Goal: Task Accomplishment & Management: Use online tool/utility

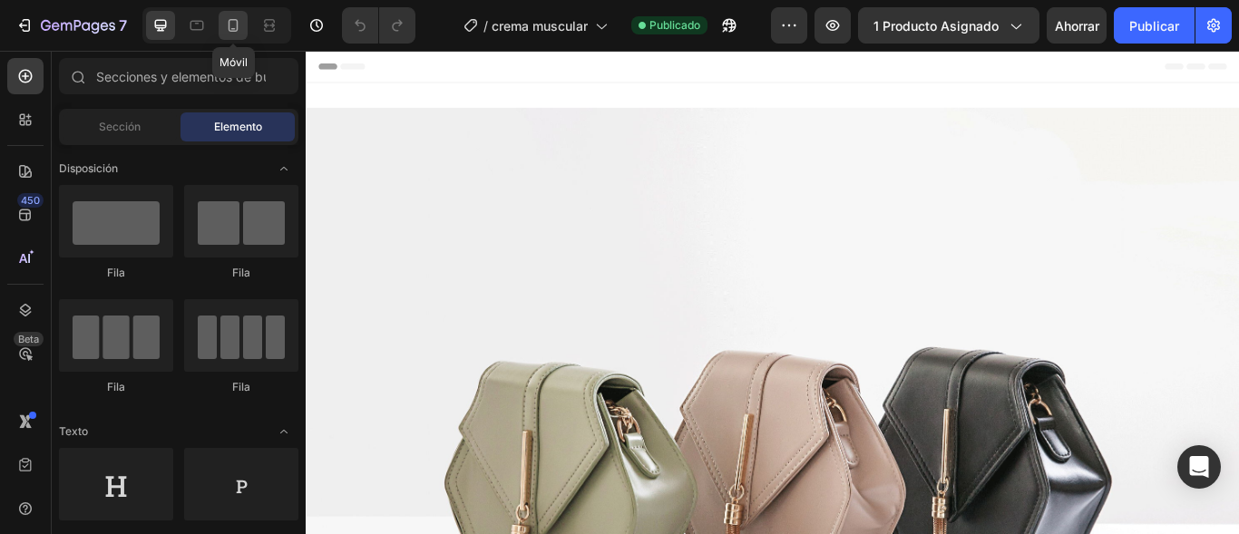
click at [238, 37] on div at bounding box center [233, 25] width 29 height 29
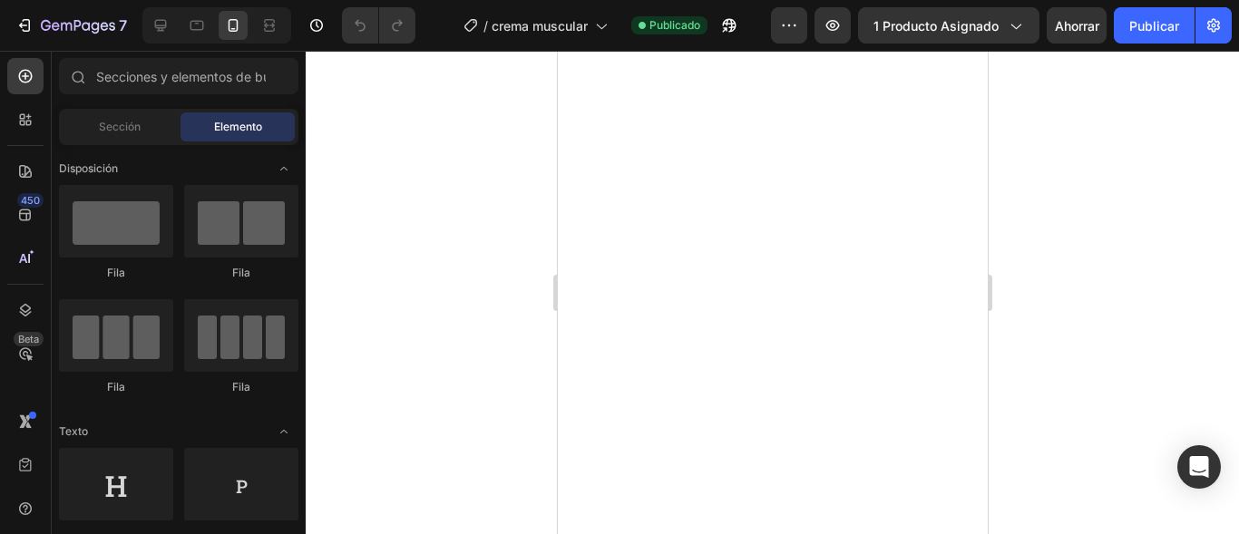
scroll to position [1004, 0]
click at [558, 34] on img at bounding box center [558, 34] width 0 height 0
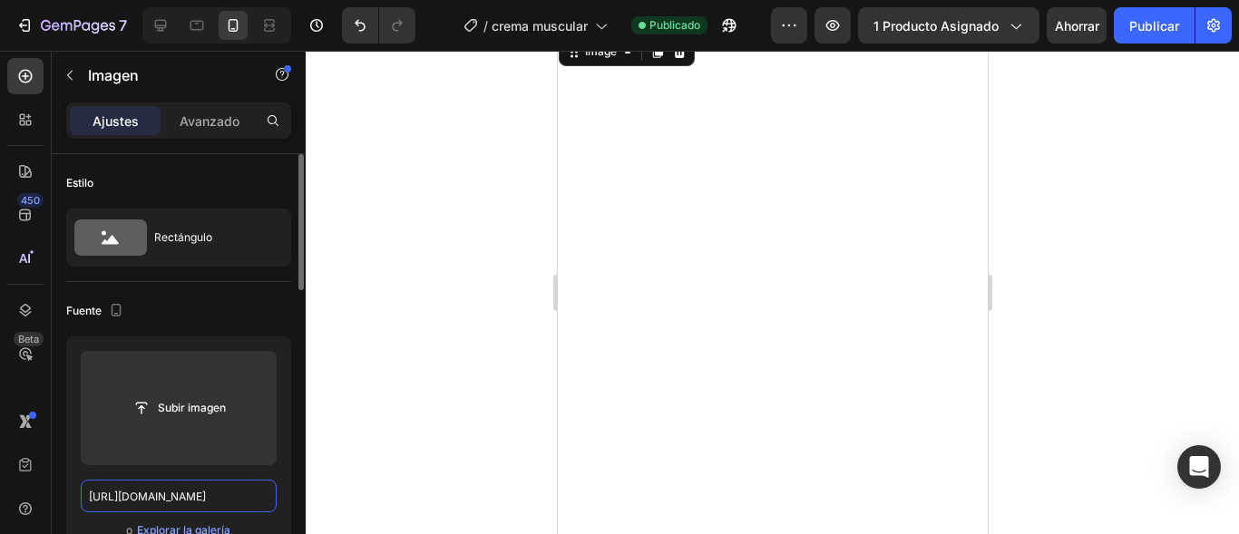
scroll to position [0, 0]
paste input "[URL][DOMAIN_NAME]"
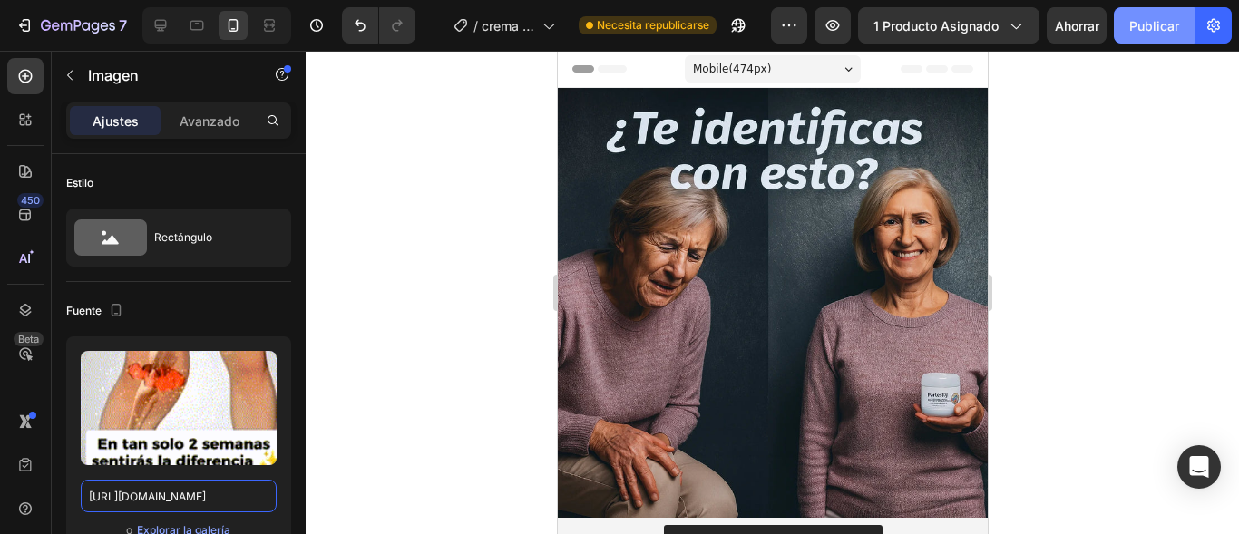
type input "[URL][DOMAIN_NAME]"
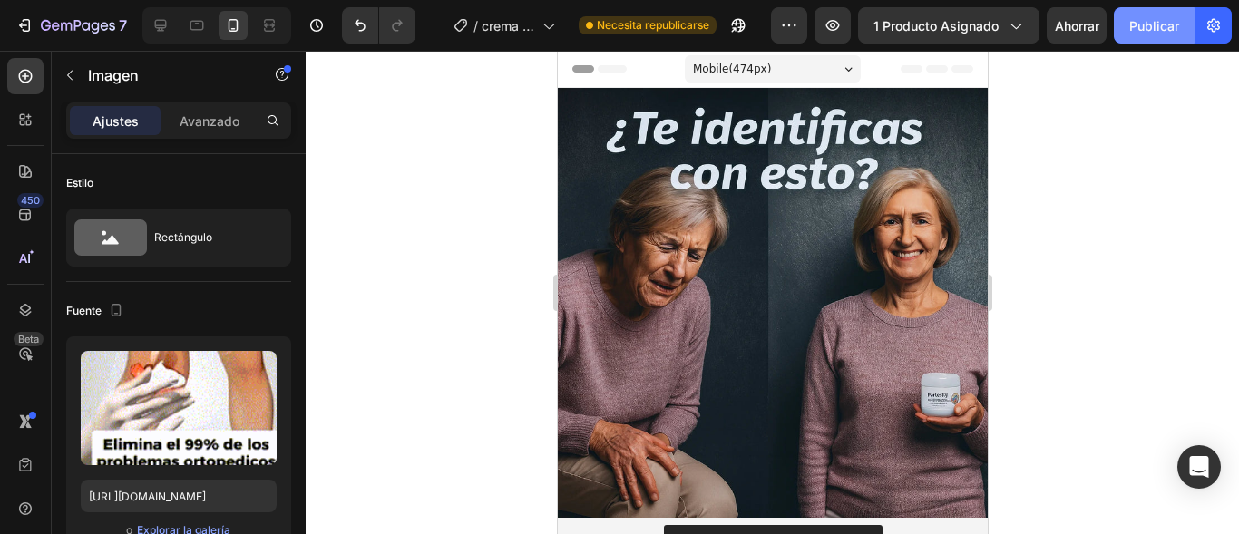
click at [1155, 26] on font "Publicar" at bounding box center [1154, 25] width 50 height 15
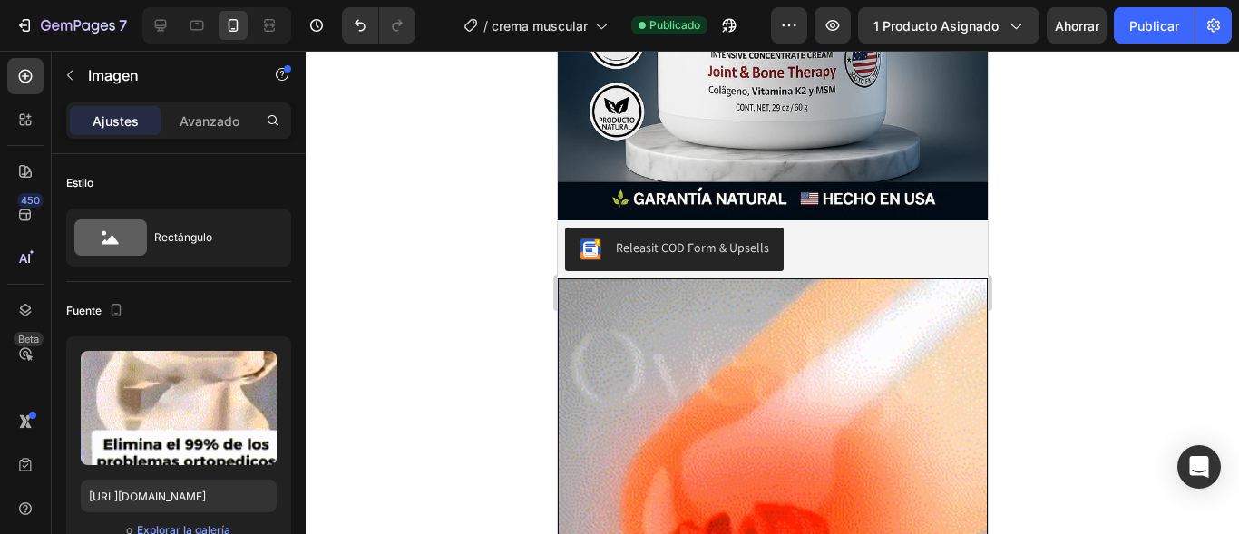
scroll to position [782, 0]
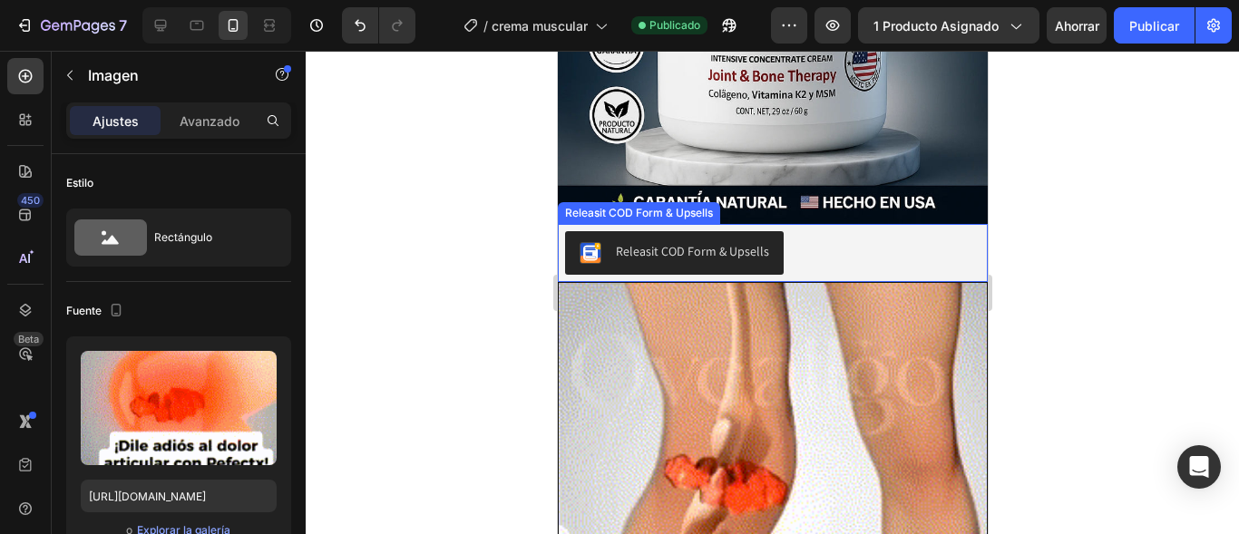
click at [863, 234] on div "Releasit COD Form & Upsells" at bounding box center [771, 253] width 415 height 44
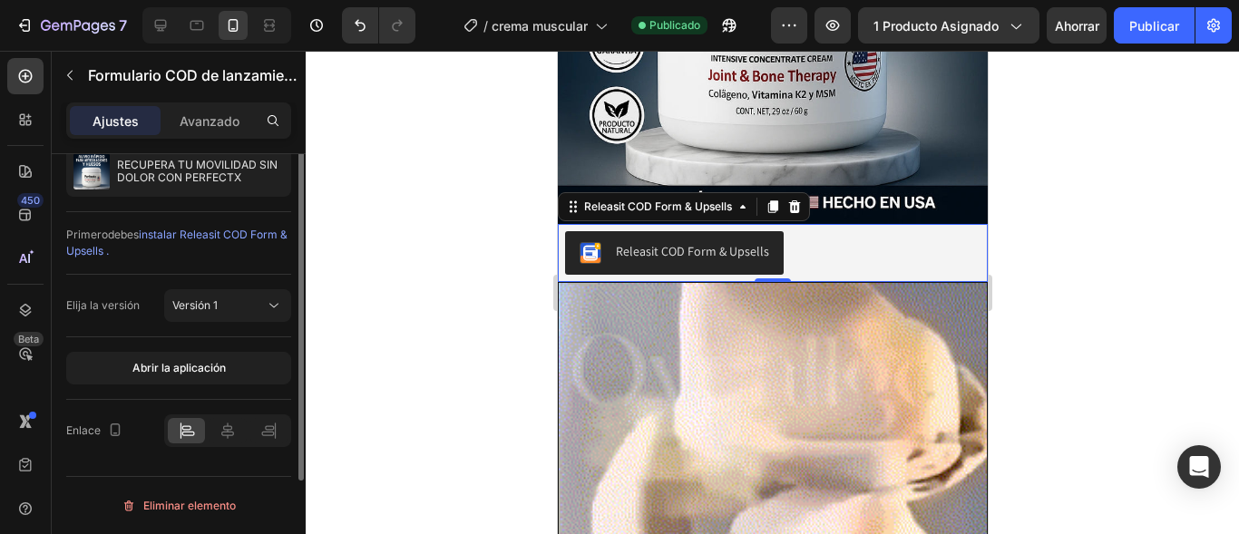
scroll to position [0, 0]
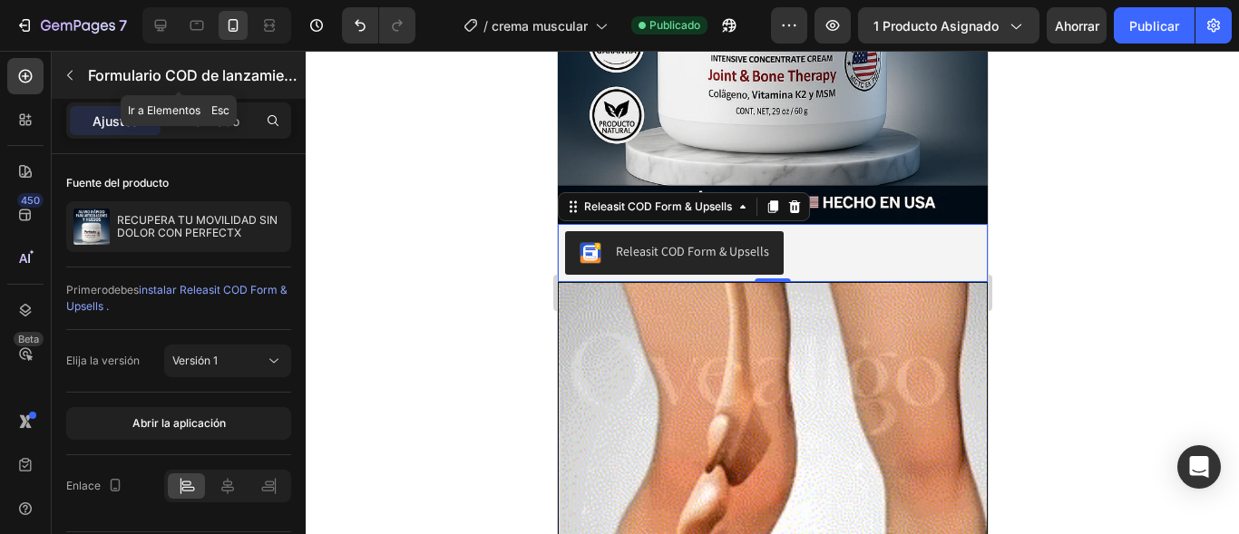
click at [234, 98] on div "Formulario COD de lanzamiento y ventas adicionales" at bounding box center [179, 75] width 254 height 47
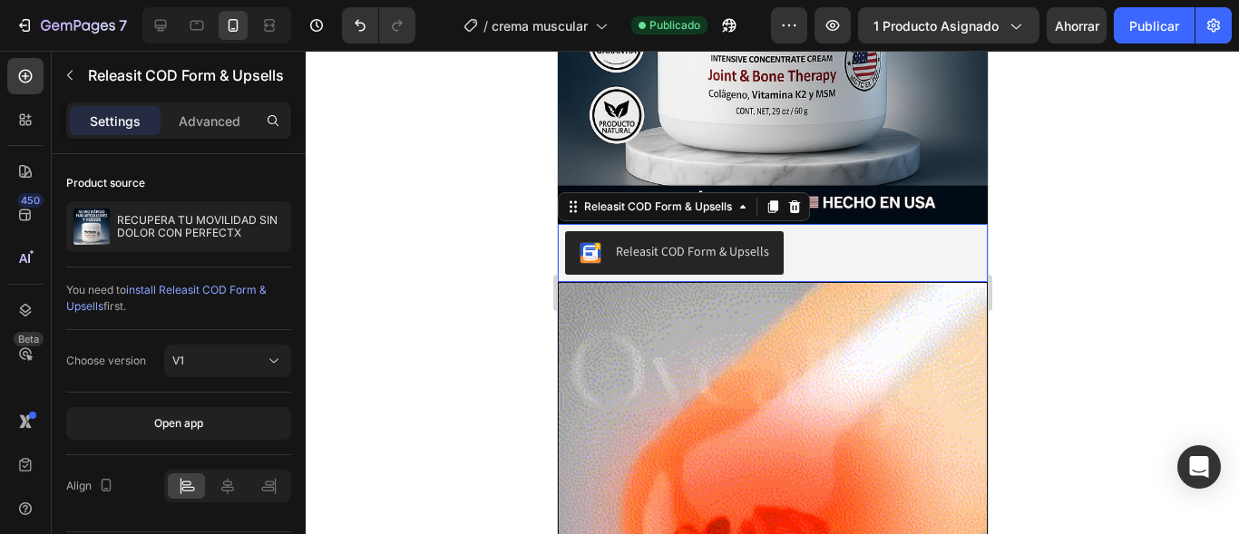
click at [848, 231] on div "Releasit COD Form & Upsells" at bounding box center [771, 253] width 415 height 44
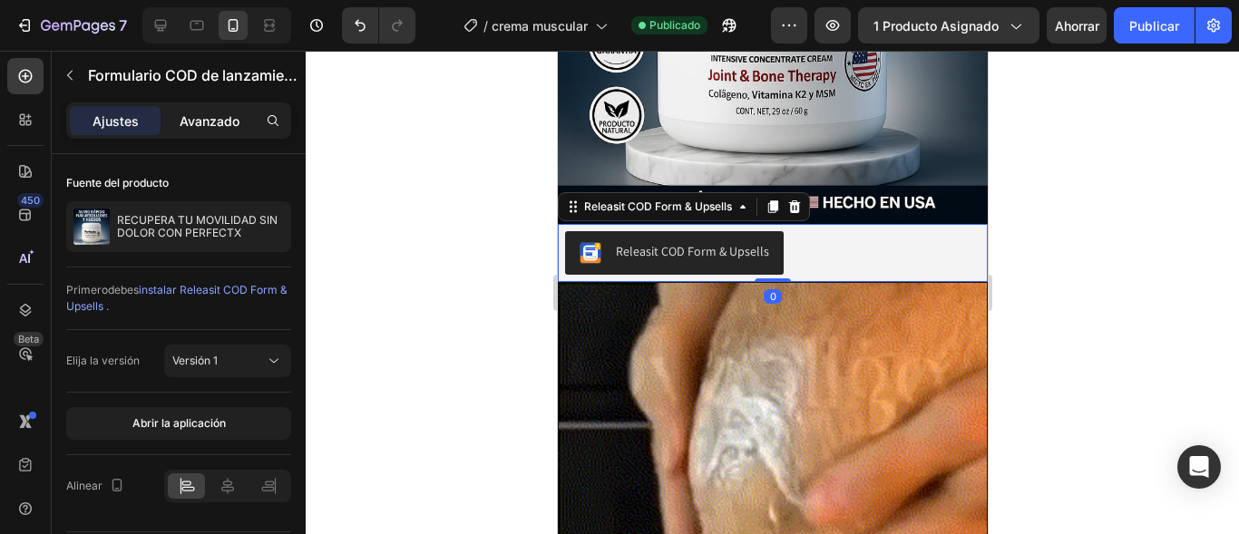
click at [221, 120] on font "Avanzado" at bounding box center [210, 120] width 60 height 15
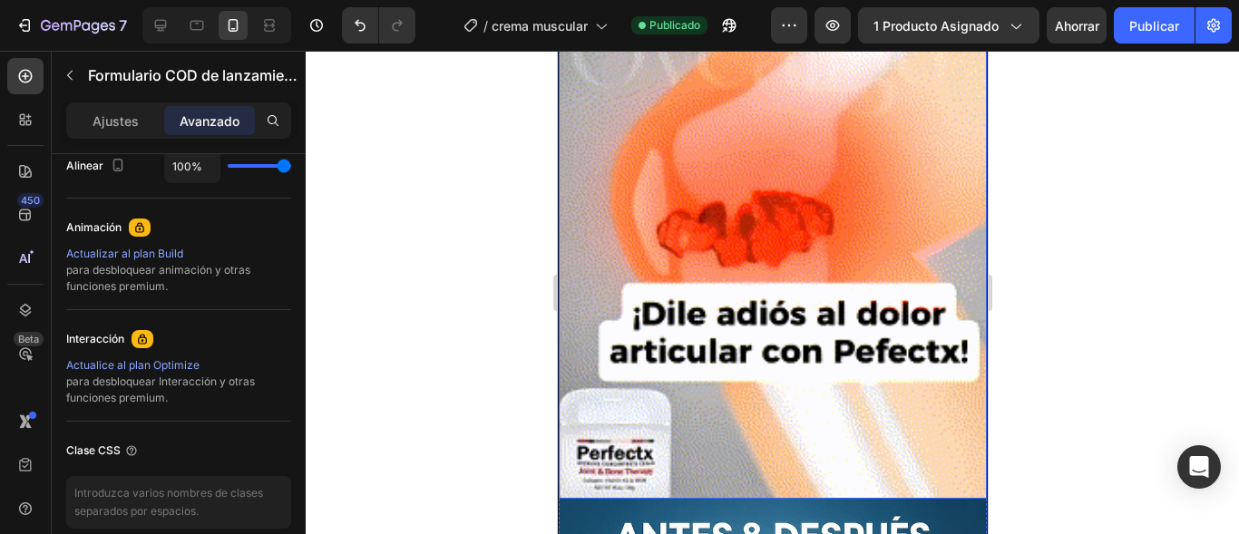
scroll to position [1083, 0]
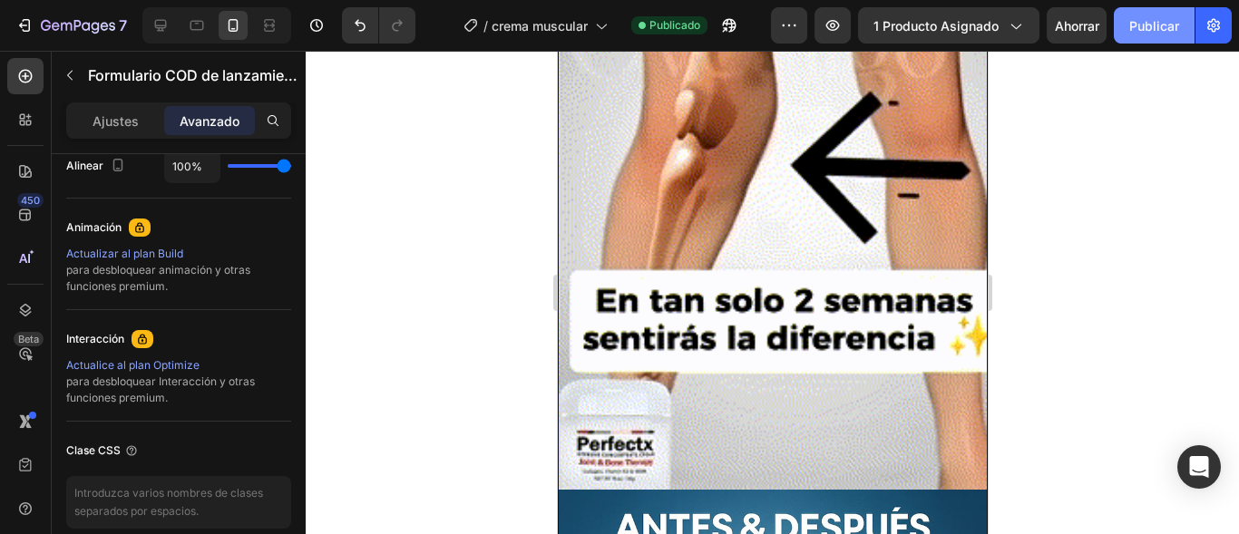
click at [1153, 39] on button "Publicar" at bounding box center [1154, 25] width 81 height 36
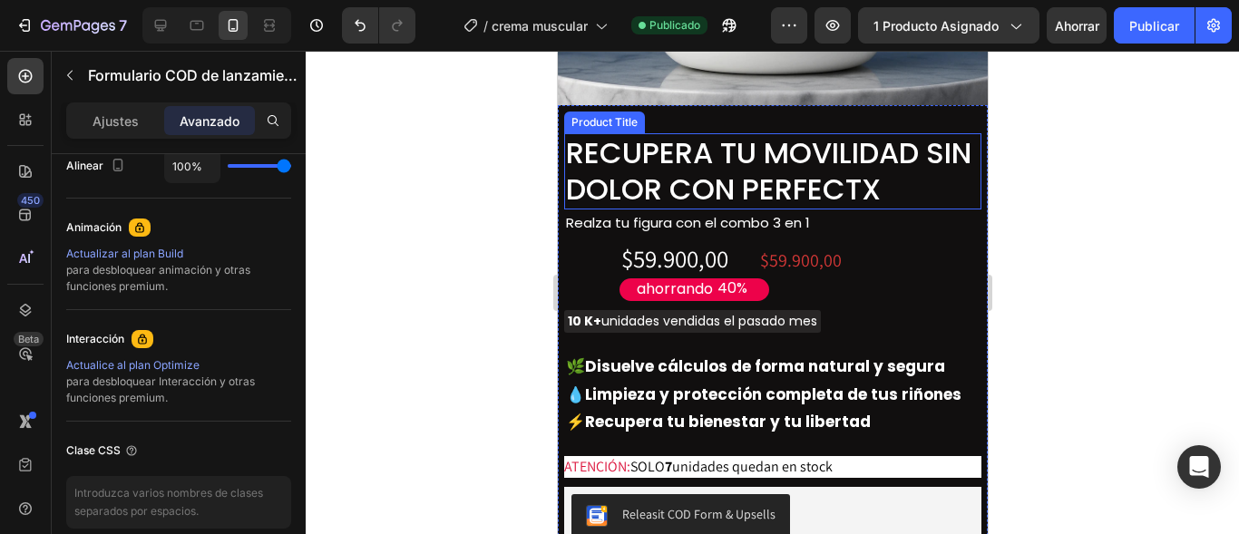
scroll to position [6888, 0]
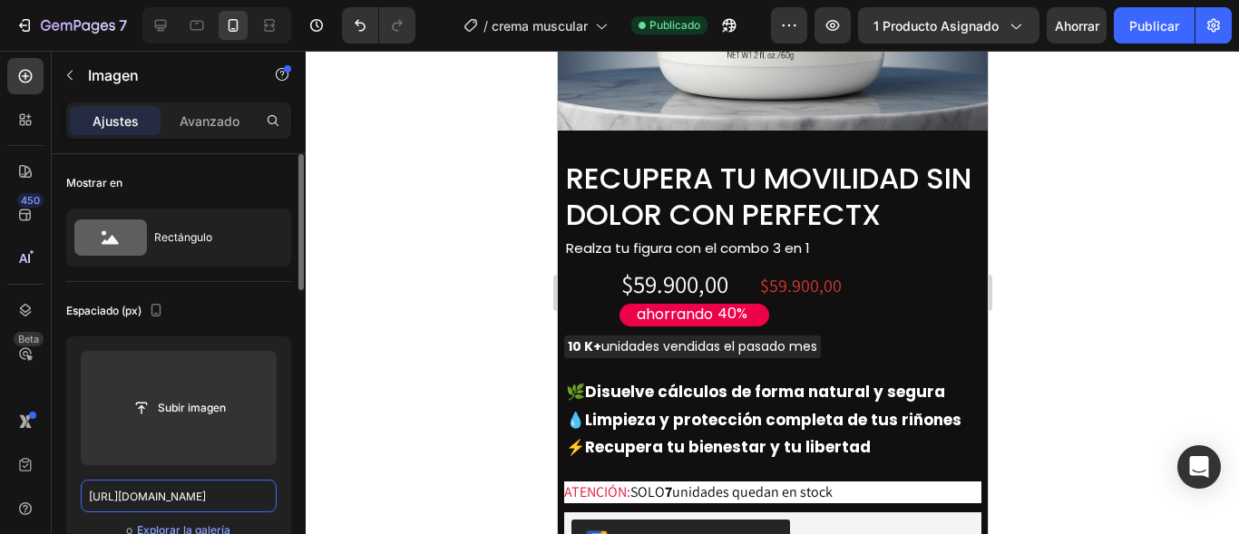
scroll to position [0, 0]
paste input "[URL][DOMAIN_NAME]"
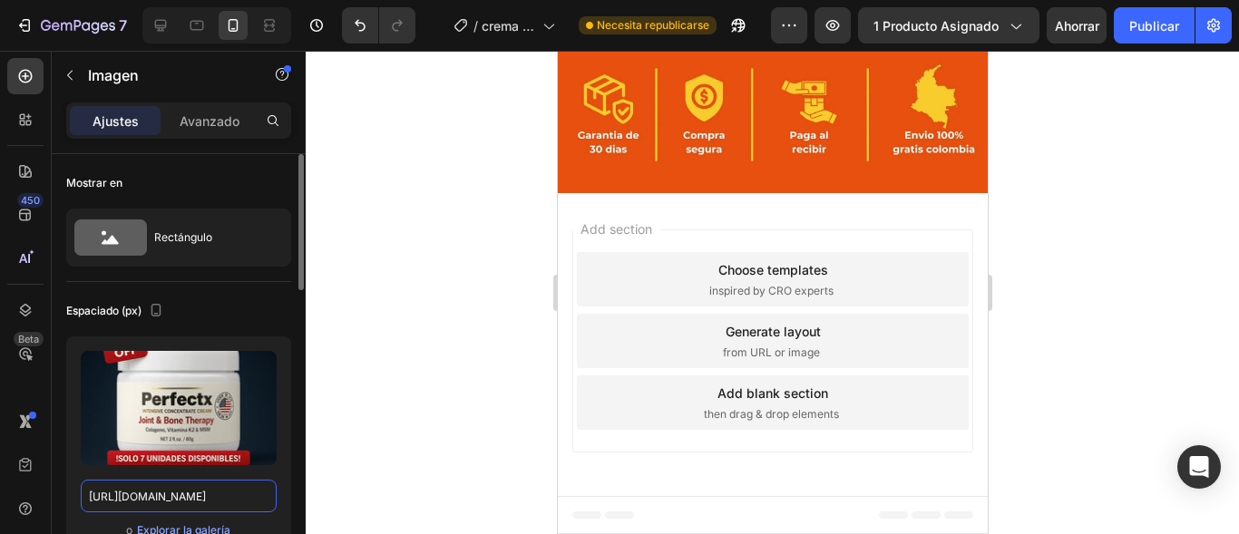
scroll to position [7761, 0]
type input "[URL][DOMAIN_NAME]"
click at [1169, 24] on font "Publicar" at bounding box center [1154, 25] width 50 height 15
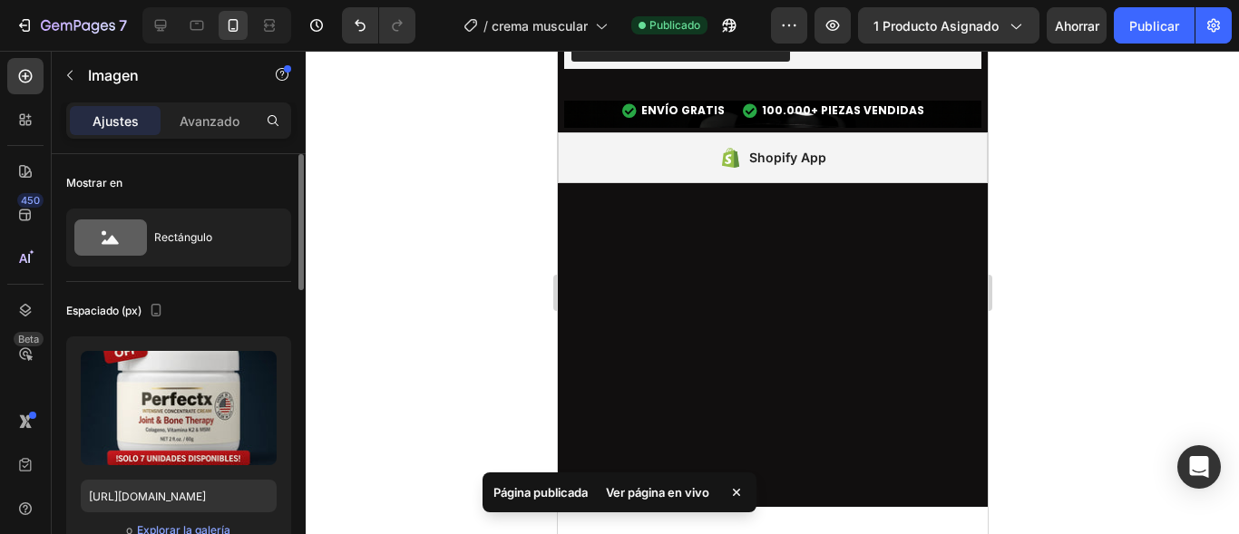
scroll to position [7390, 0]
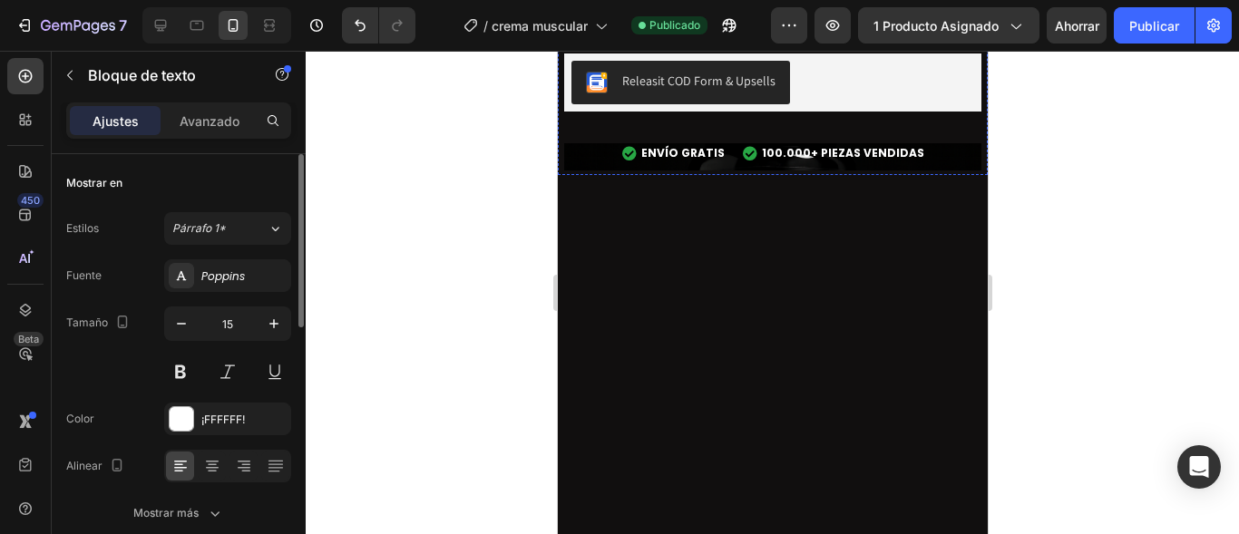
scroll to position [7352, 0]
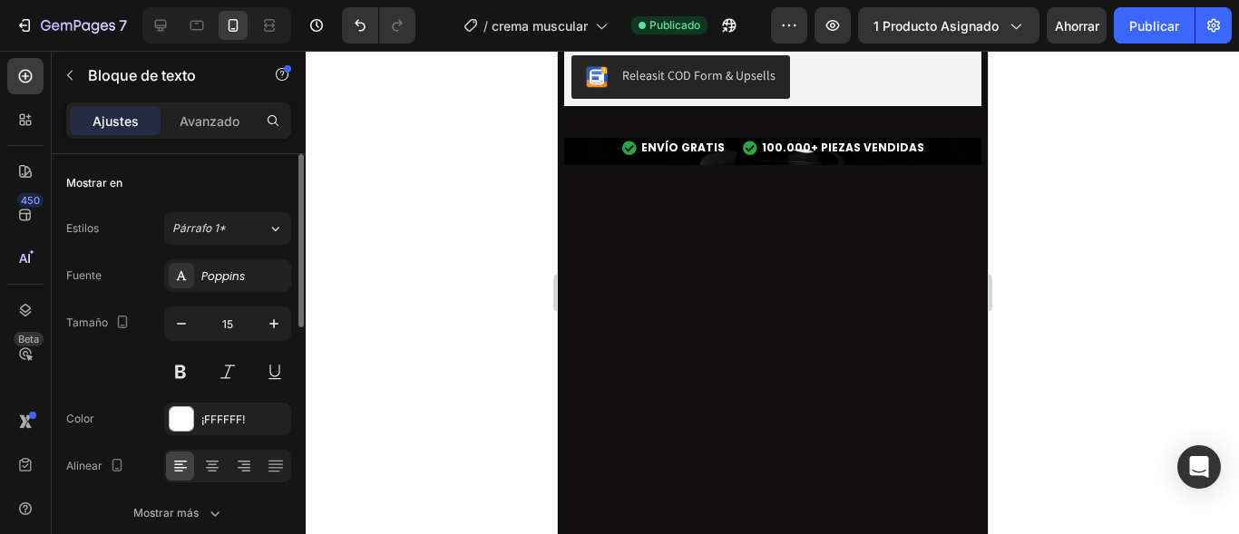
drag, startPoint x: 811, startPoint y: 182, endPoint x: 564, endPoint y: 187, distance: 246.7
click at [491, 309] on div at bounding box center [772, 292] width 933 height 483
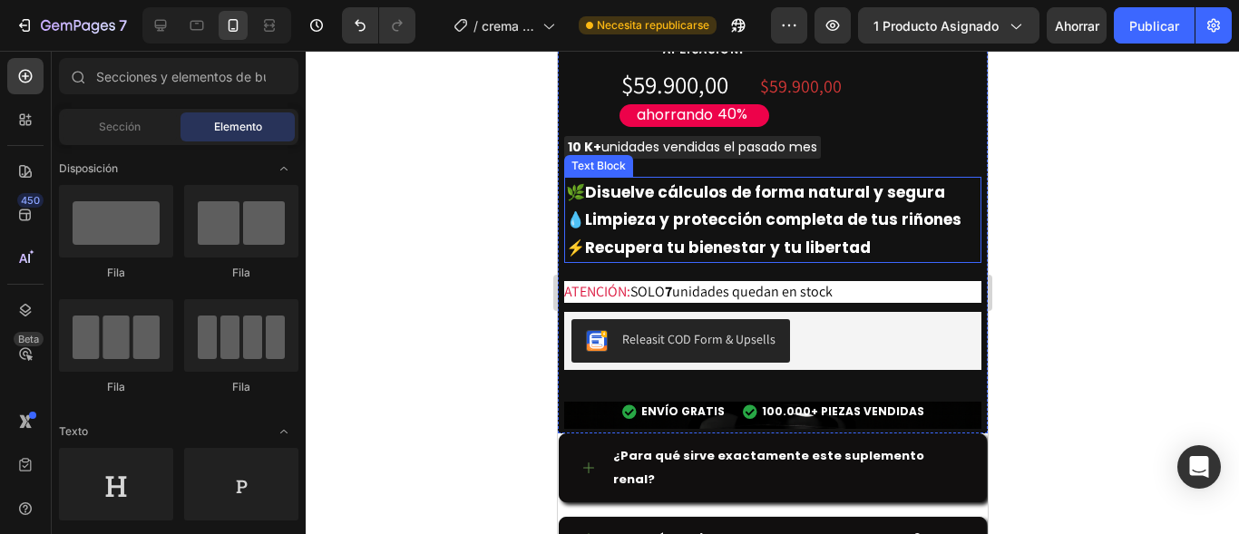
scroll to position [3759, 0]
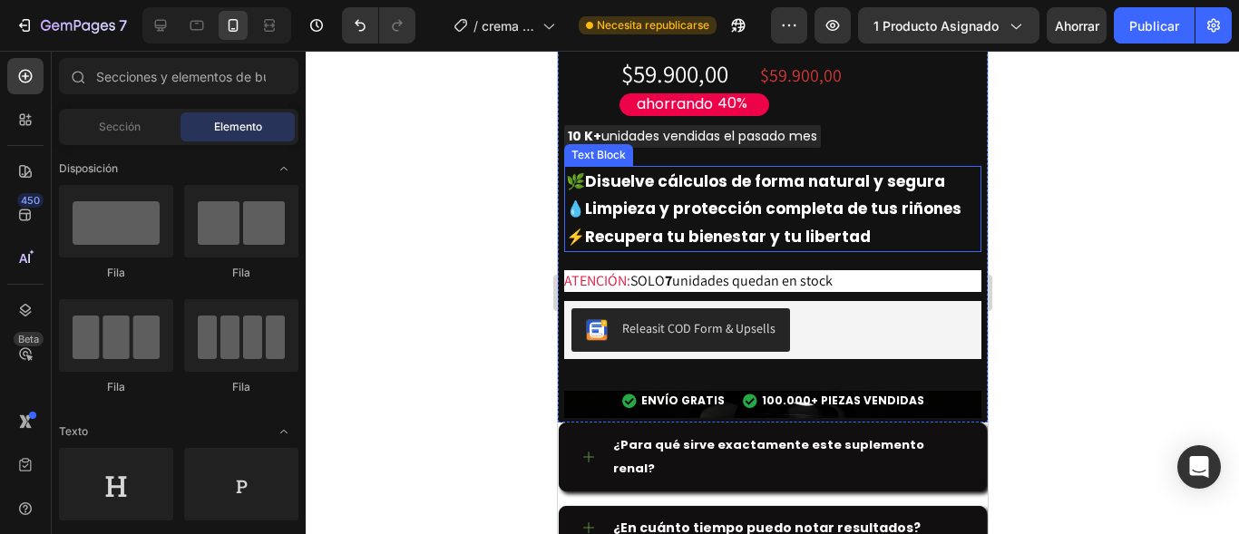
click at [665, 171] on strong "Disuelve cálculos de forma natural y segura" at bounding box center [764, 182] width 360 height 22
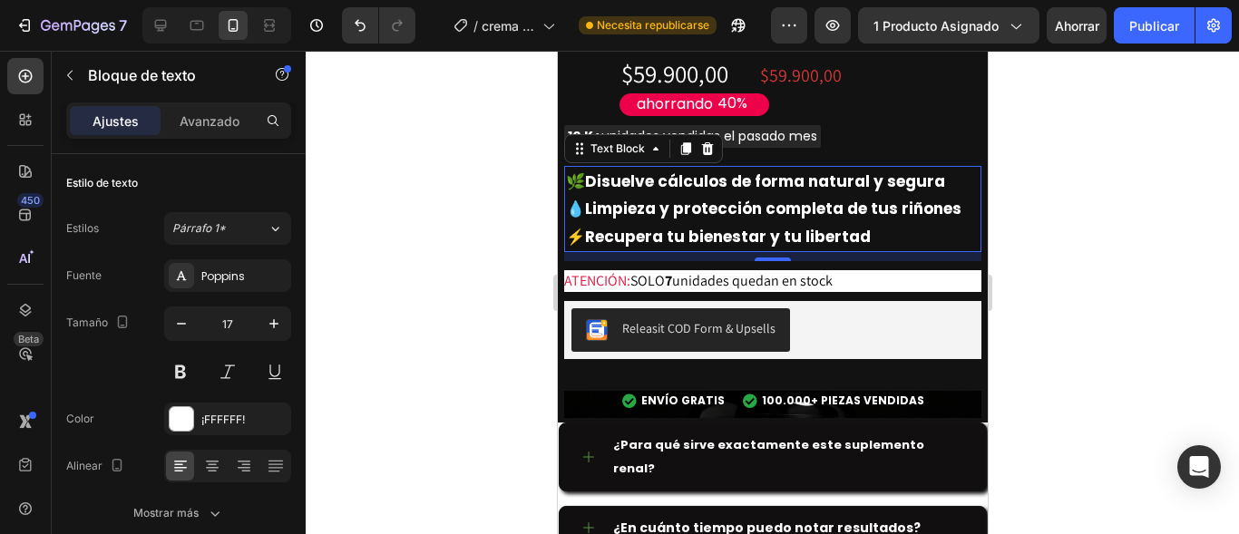
click at [872, 229] on p "⚡ Recupera tu bienestar y tu libertad" at bounding box center [772, 237] width 414 height 28
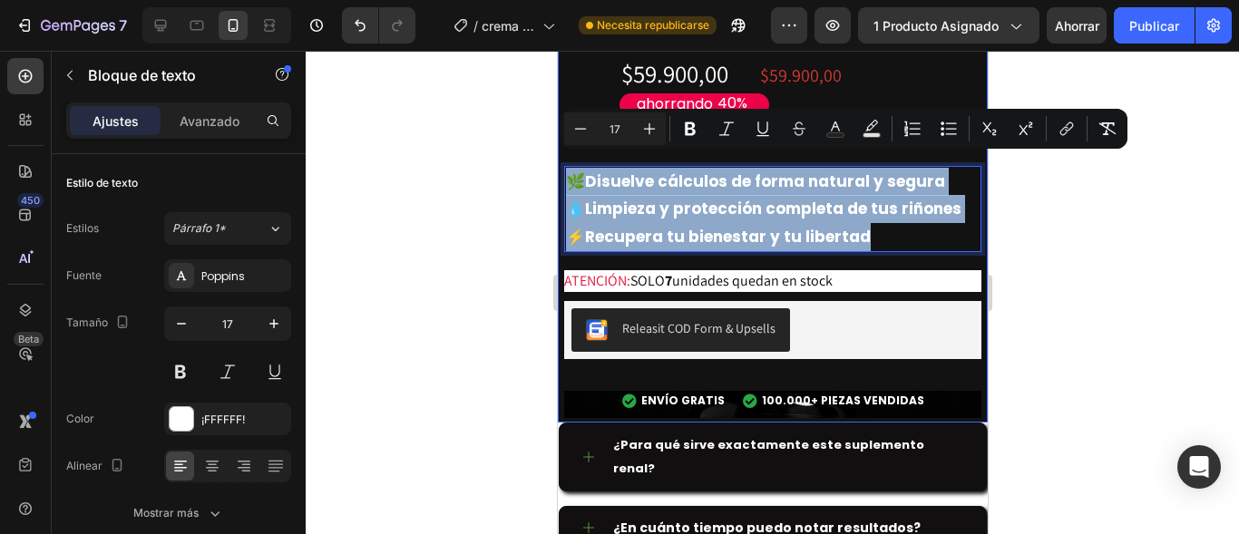
drag, startPoint x: 872, startPoint y: 229, endPoint x: 556, endPoint y: 161, distance: 323.1
click at [557, 161] on div "RECUPERA TU MOVILIDAD SIN DOLOR CON PERFECTX Product Title ALIVIO INMEDIATO, 10…" at bounding box center [772, 155] width 430 height 536
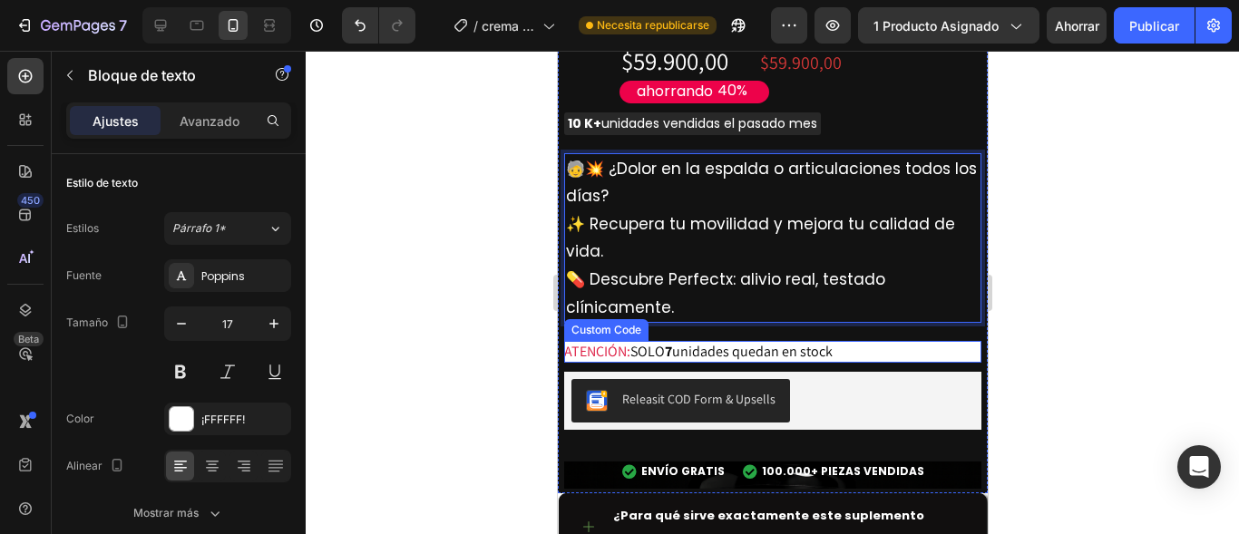
scroll to position [3787, 0]
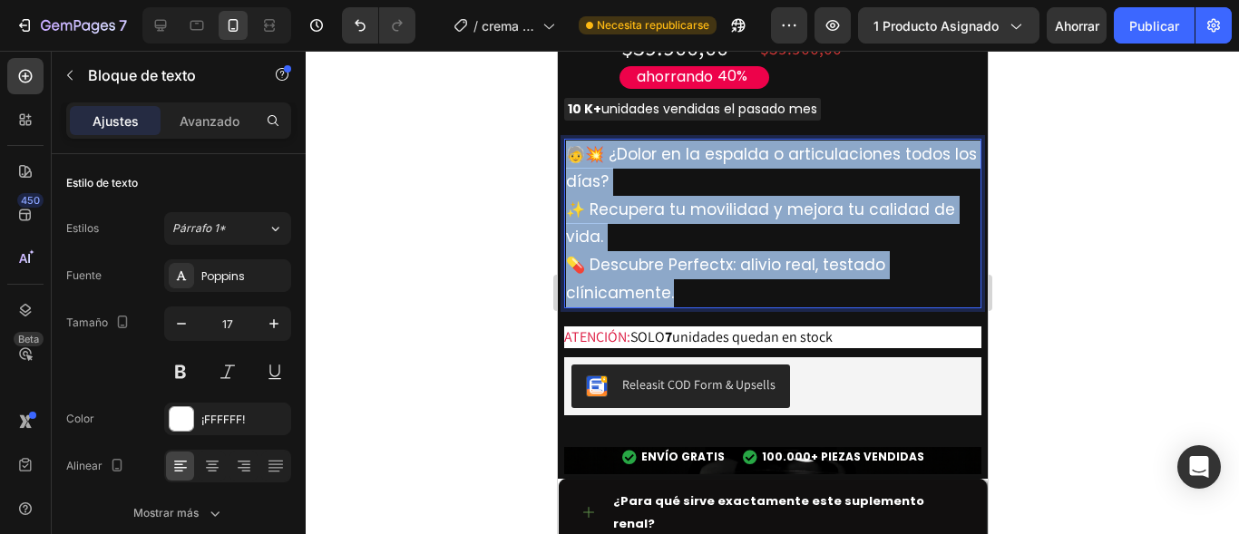
drag, startPoint x: 675, startPoint y: 275, endPoint x: 569, endPoint y: 139, distance: 172.5
click at [569, 141] on p "🧓💥 ¿Dolor en la espalda o articulaciones todos los días? ✨ Recupera tu movilida…" at bounding box center [772, 224] width 414 height 167
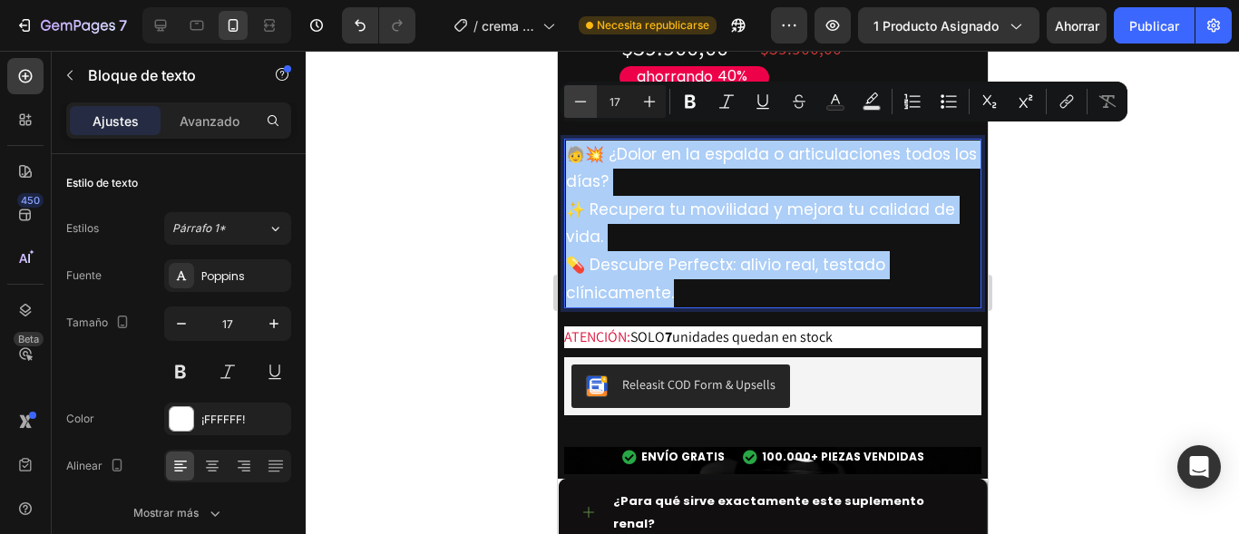
click at [579, 110] on icon "Barra de herramientas contextual del editor" at bounding box center [580, 102] width 18 height 18
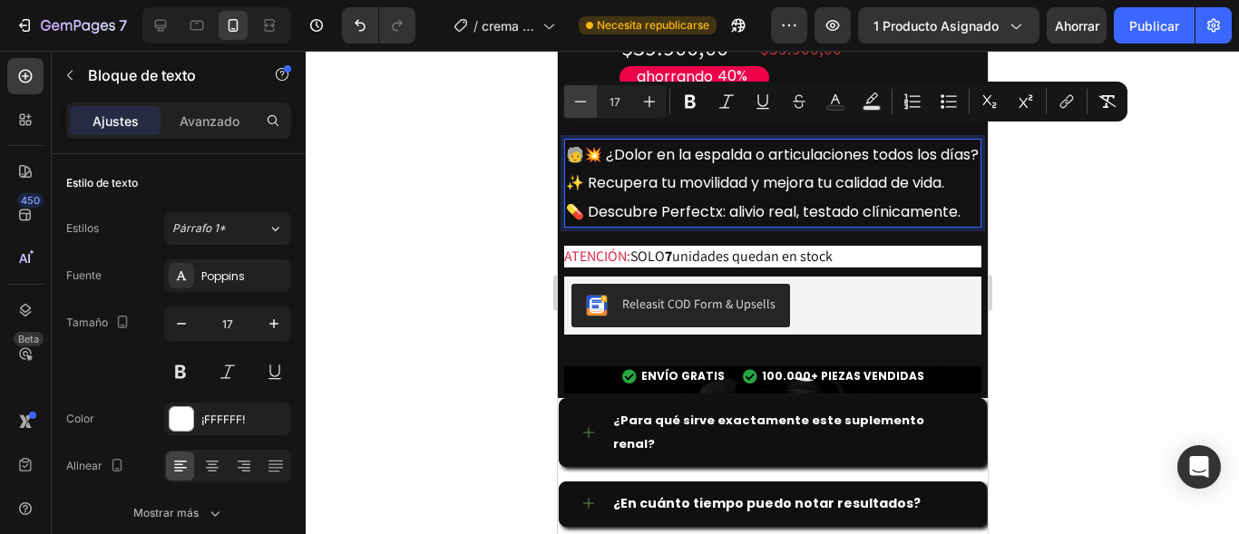
click at [579, 110] on icon "Barra de herramientas contextual del editor" at bounding box center [580, 102] width 18 height 18
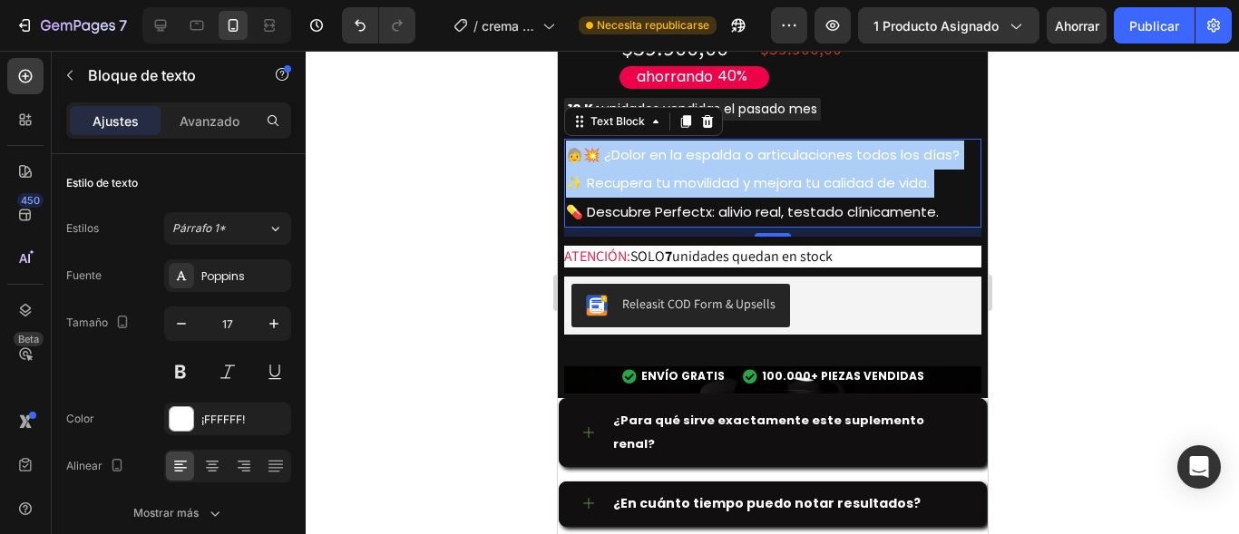
drag, startPoint x: 1122, startPoint y: 299, endPoint x: 518, endPoint y: 282, distance: 604.3
click at [518, 282] on div at bounding box center [772, 292] width 933 height 483
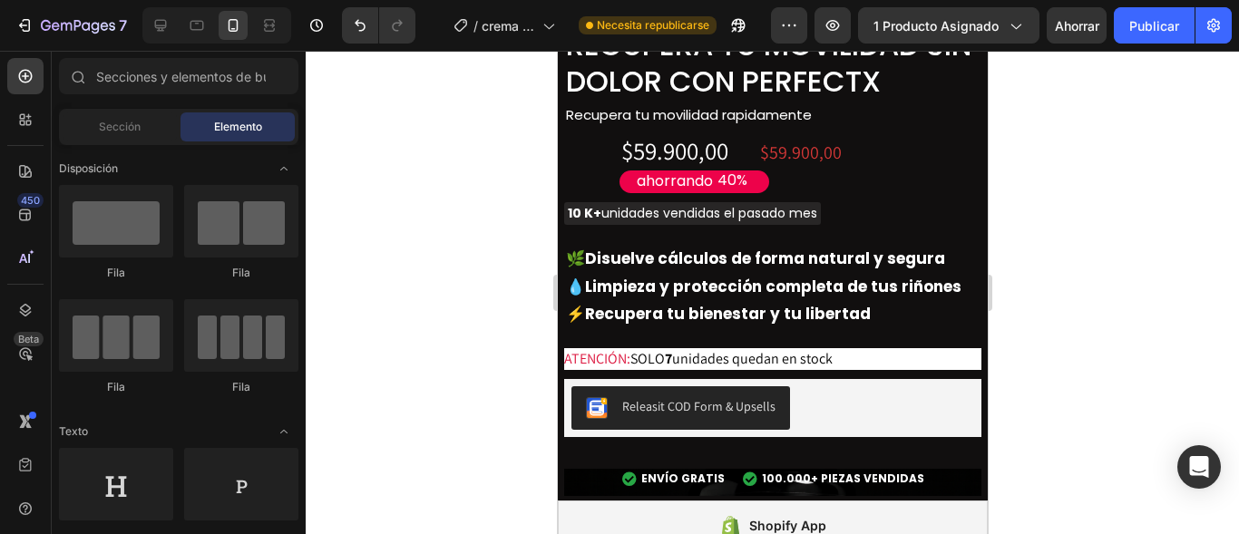
scroll to position [7454, 0]
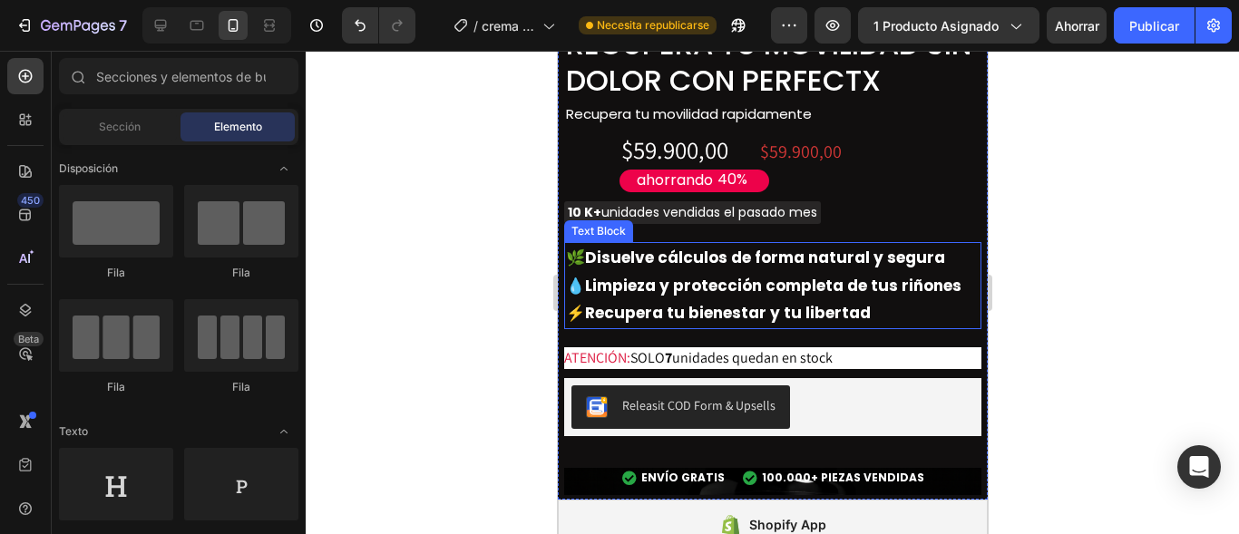
click at [797, 275] on strong "Limpieza y protección completa de tus riñones" at bounding box center [772, 286] width 376 height 22
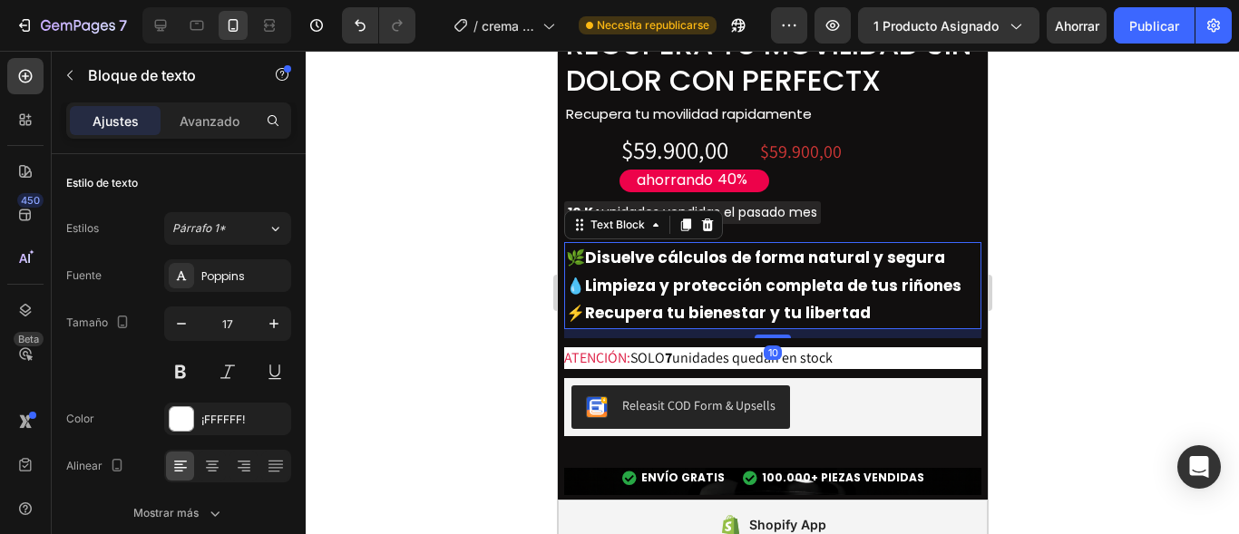
click at [875, 299] on p "⚡ Recupera tu bienestar y tu libertad" at bounding box center [772, 313] width 414 height 28
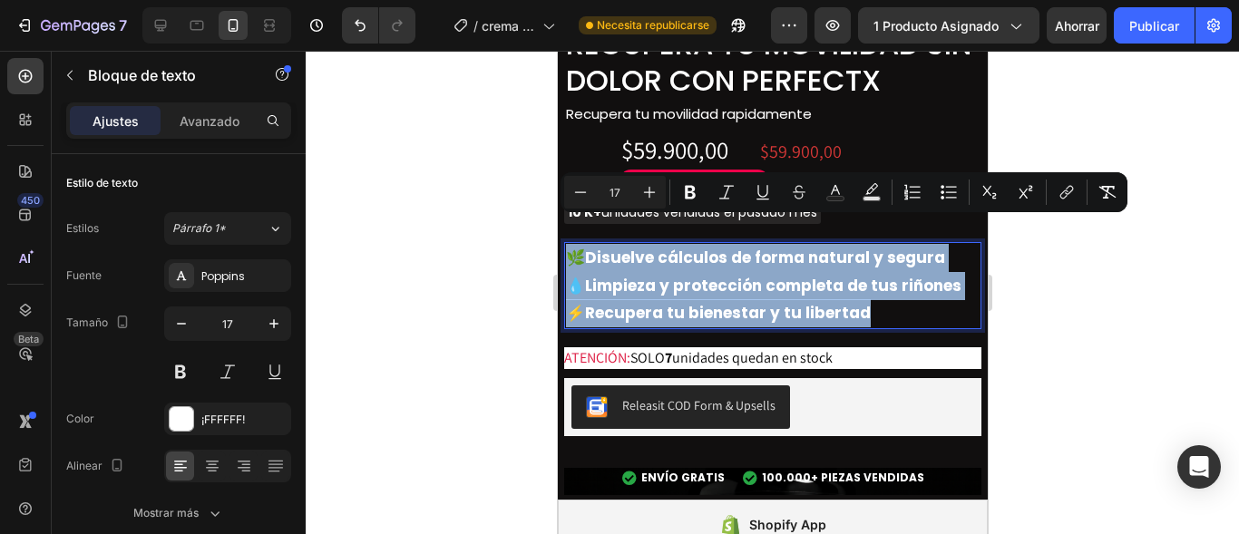
drag, startPoint x: 875, startPoint y: 288, endPoint x: 566, endPoint y: 220, distance: 316.7
click at [566, 242] on div "🌿 Disuelve cálculos de forma natural y segura 💧 Limpieza y protección completa …" at bounding box center [771, 285] width 417 height 87
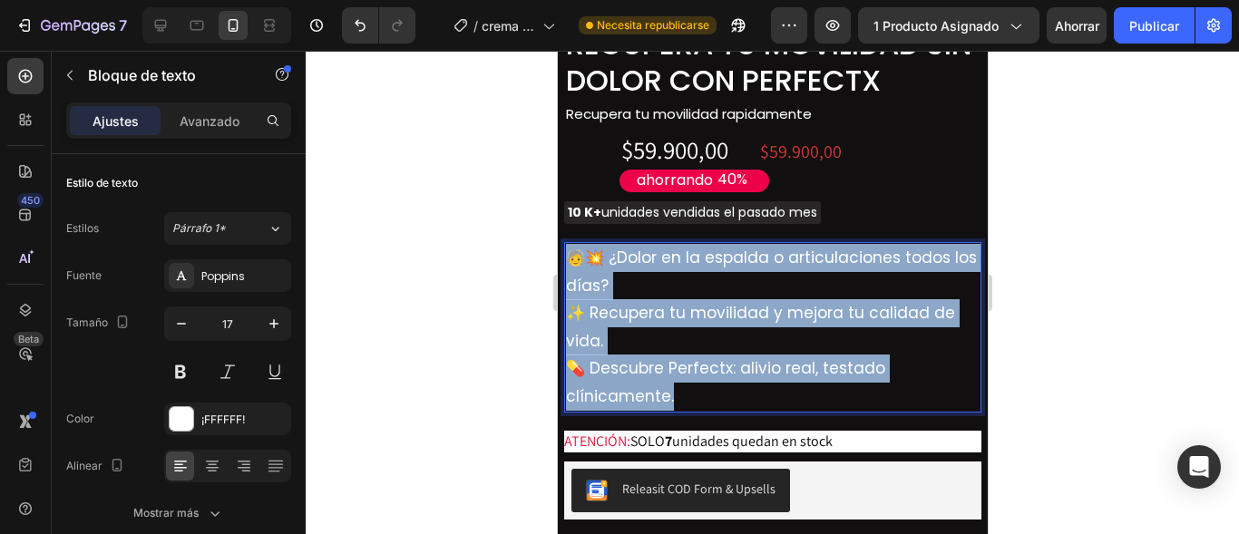
drag, startPoint x: 684, startPoint y: 376, endPoint x: 568, endPoint y: 225, distance: 190.8
click at [568, 244] on p "🧓💥 ¿Dolor en la espalda o articulaciones todos los días? ✨ Recupera tu movilida…" at bounding box center [772, 327] width 414 height 167
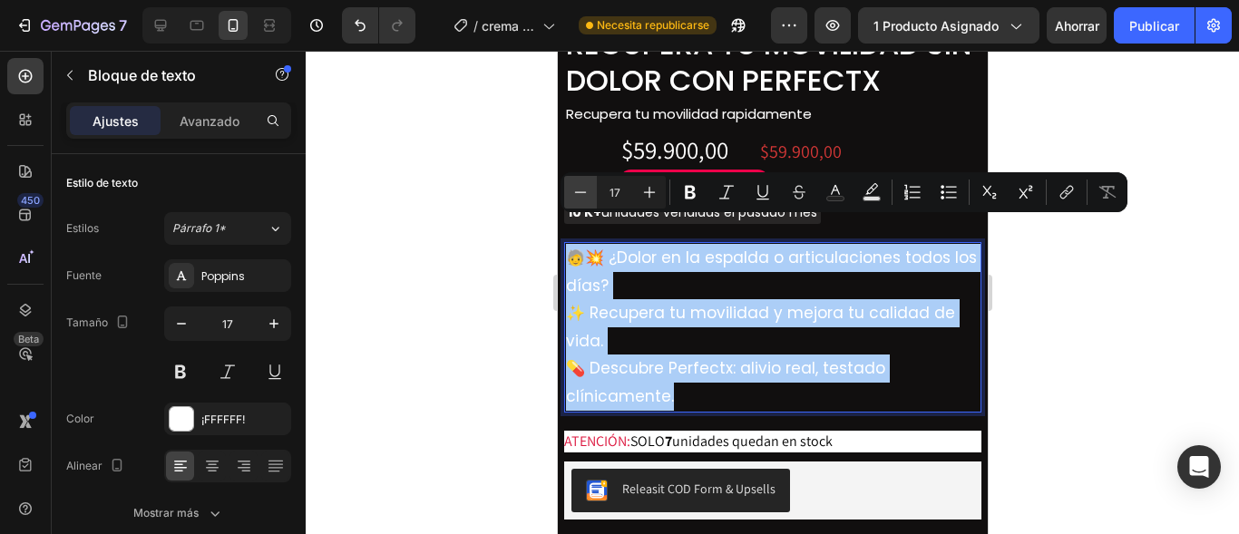
click at [577, 193] on icon "Editor contextual toolbar" at bounding box center [580, 192] width 18 height 18
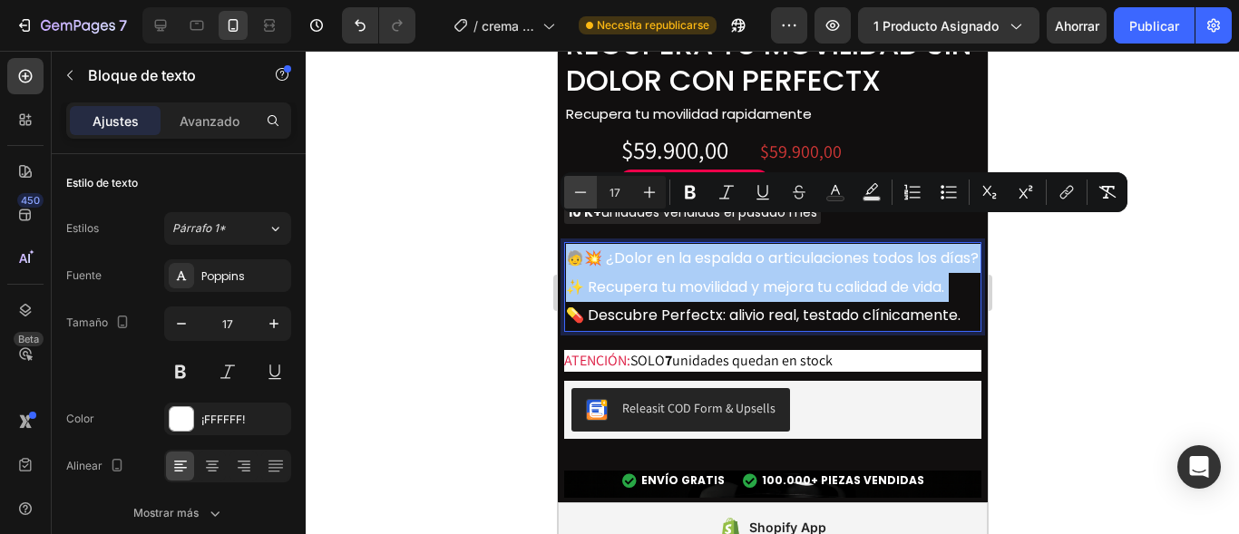
click at [577, 193] on icon "Editor contextual toolbar" at bounding box center [580, 192] width 18 height 18
click at [466, 262] on div at bounding box center [772, 292] width 933 height 483
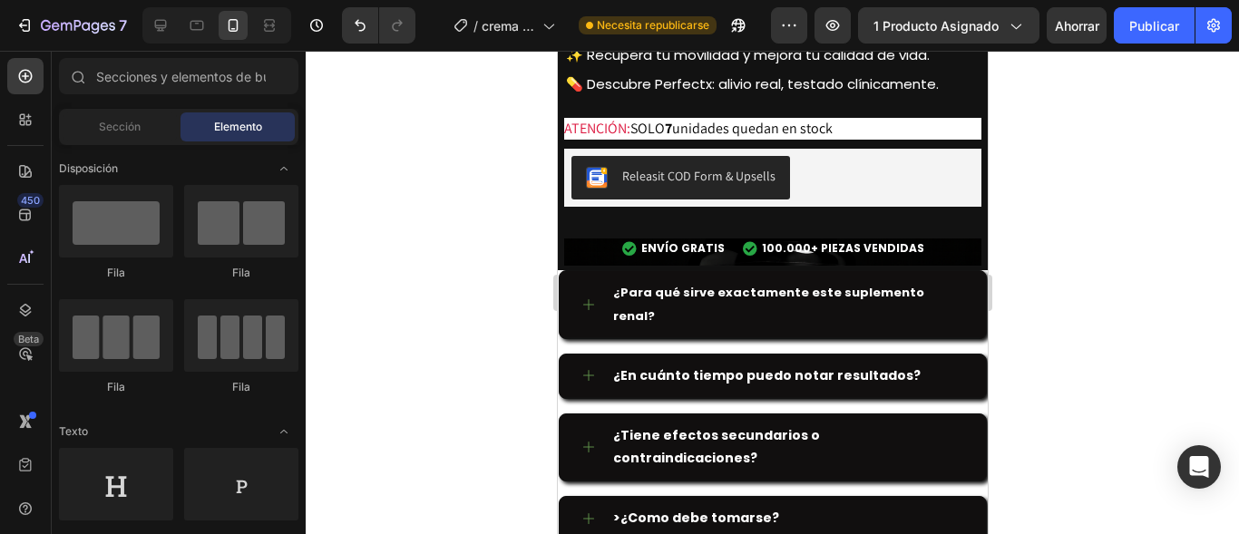
scroll to position [3918, 0]
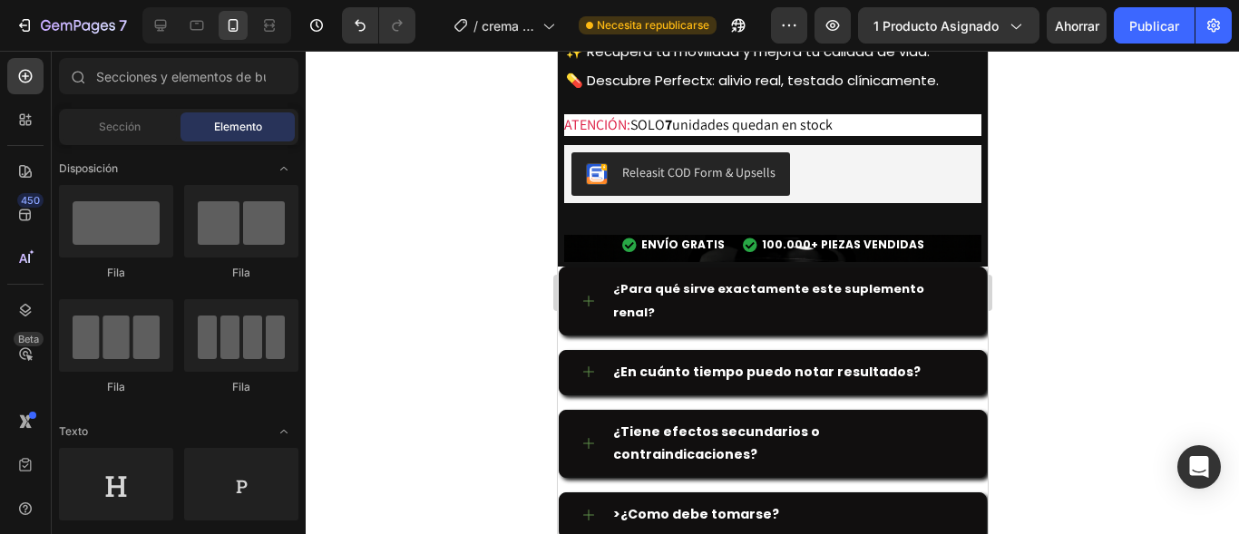
click at [1152, 0] on div "7 / crema muscular Necesita republicarse Avance 1 producto asignado Ahorrar Pub…" at bounding box center [619, 26] width 1239 height 52
click at [1149, 18] on font "Publicar" at bounding box center [1154, 25] width 50 height 15
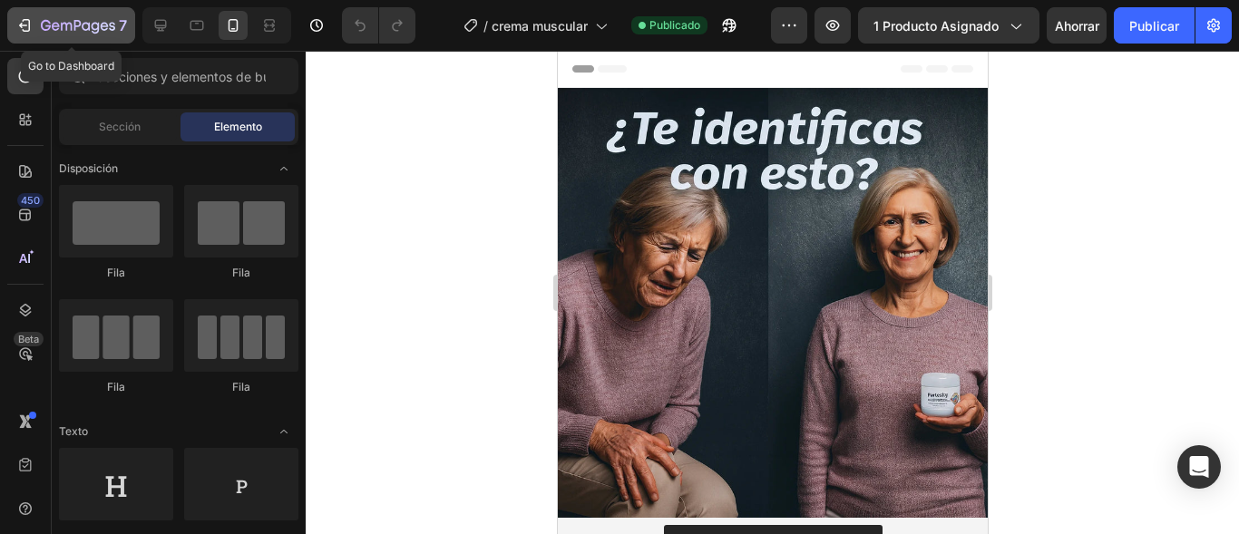
click at [23, 24] on icon "button" at bounding box center [24, 25] width 18 height 18
